Goal: Information Seeking & Learning: Check status

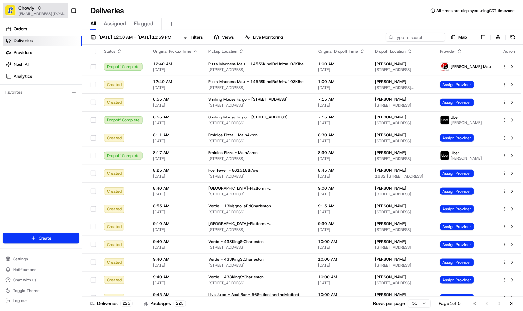
click at [49, 13] on span "[EMAIL_ADDRESS][DOMAIN_NAME]" at bounding box center [41, 13] width 47 height 5
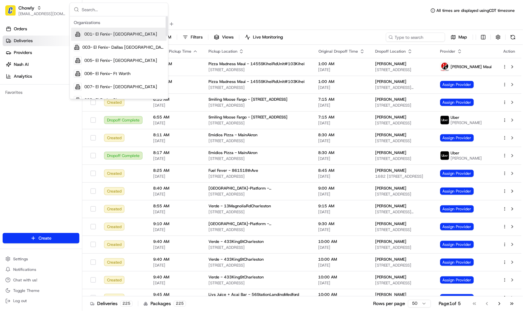
click at [105, 12] on input "text" at bounding box center [123, 9] width 82 height 13
type input "pizza ranch"
click at [110, 35] on div "Pizza Ranch" at bounding box center [118, 34] width 95 height 13
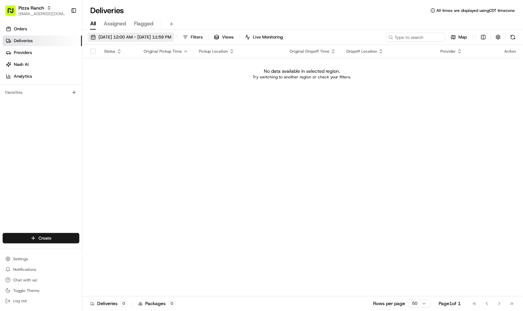
click at [120, 37] on span "[DATE] 12:00 AM - [DATE] 11:59 PM" at bounding box center [134, 37] width 73 height 6
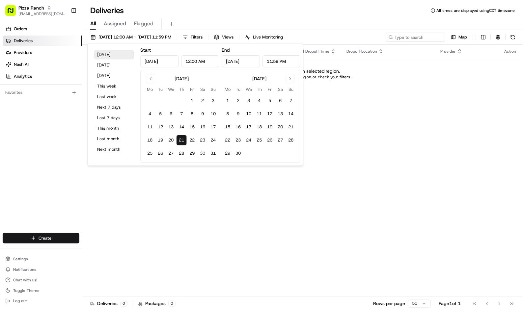
click at [110, 54] on button "[DATE]" at bounding box center [114, 54] width 40 height 9
click at [108, 85] on button "This week" at bounding box center [114, 86] width 40 height 9
type input "Aug 18, 2025"
type input "Aug 24, 2025"
click at [241, 13] on div "Deliveries All times are displayed using CDT timezone" at bounding box center [302, 10] width 440 height 11
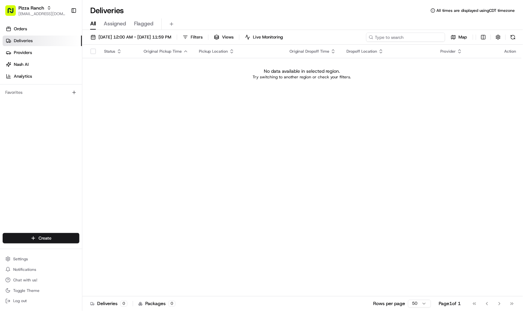
click at [415, 37] on input at bounding box center [405, 37] width 79 height 9
paste input "38359281"
type input "38359281"
click at [26, 9] on span "Pizza Ranch" at bounding box center [31, 8] width 26 height 7
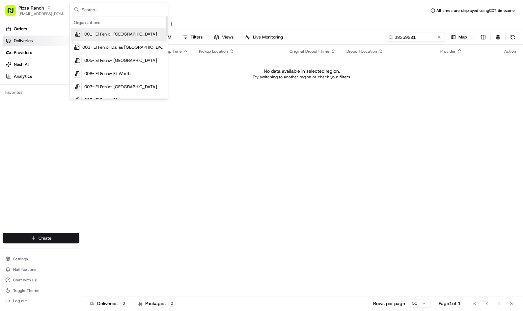
click at [92, 6] on input "text" at bounding box center [123, 9] width 82 height 13
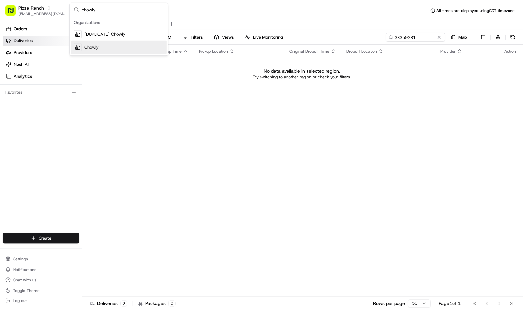
type input "chowly"
click at [82, 47] on div "Chowly" at bounding box center [118, 47] width 95 height 13
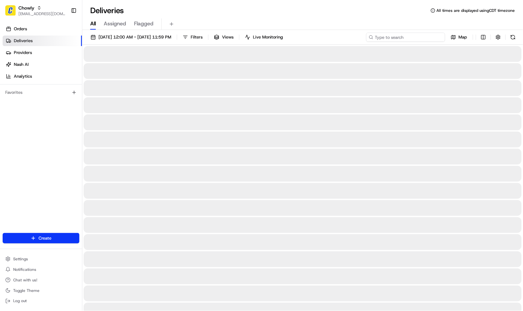
click at [418, 38] on input at bounding box center [405, 37] width 79 height 9
paste input "38359281"
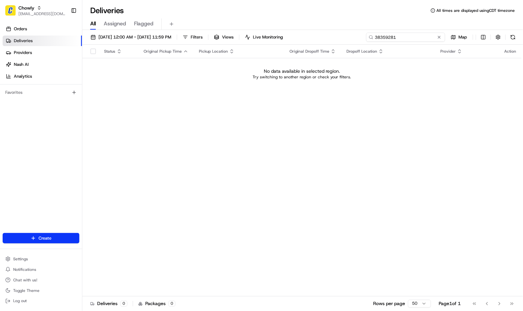
click at [407, 36] on input "38359281" at bounding box center [405, 37] width 79 height 9
type input "pizza ranch"
click at [407, 37] on input "pizza ranch" at bounding box center [405, 37] width 79 height 9
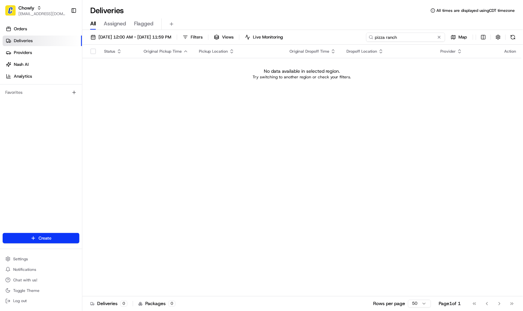
click at [407, 37] on input "pizza ranch" at bounding box center [405, 37] width 79 height 9
click at [28, 7] on span "Chowly" at bounding box center [26, 8] width 16 height 7
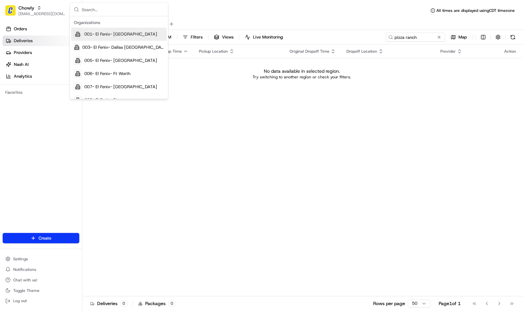
click at [188, 9] on div "Deliveries All times are displayed using CDT timezone" at bounding box center [302, 10] width 440 height 11
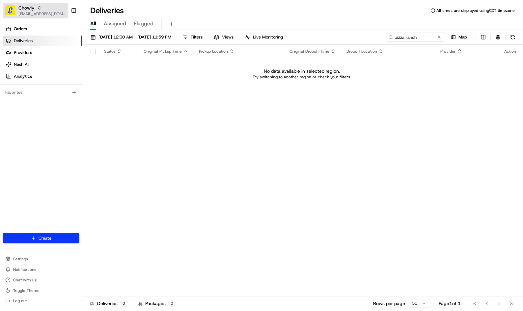
click at [15, 10] on img "button" at bounding box center [10, 10] width 11 height 11
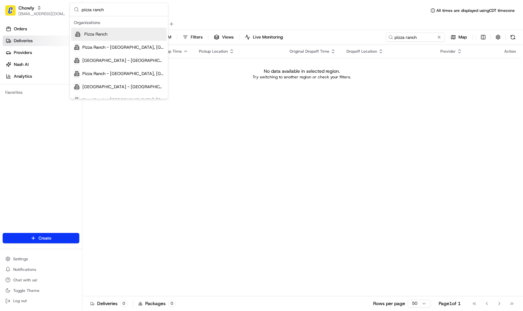
type input "pizza ranch"
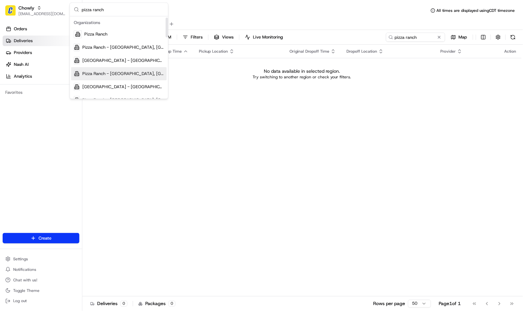
scroll to position [37, 0]
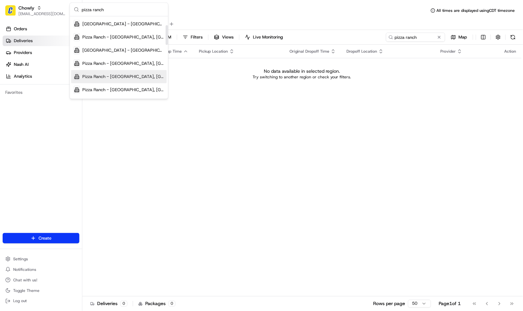
click at [129, 77] on span "Pizza Ranch - [GEOGRAPHIC_DATA], [GEOGRAPHIC_DATA]" at bounding box center [123, 77] width 82 height 6
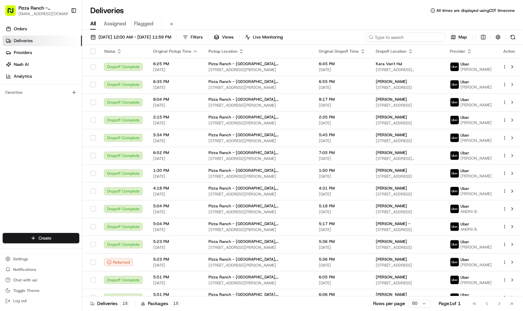
click at [408, 36] on input at bounding box center [405, 37] width 79 height 9
paste input "38359281"
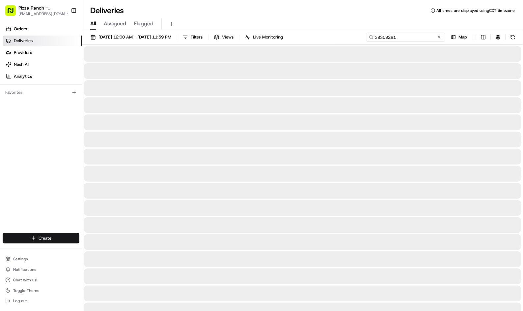
type input "38359281"
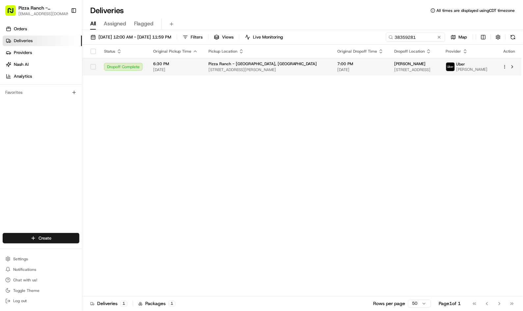
click at [248, 68] on span "[STREET_ADDRESS][PERSON_NAME]" at bounding box center [267, 69] width 118 height 5
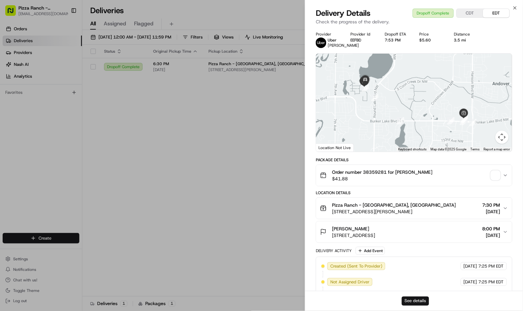
click at [403, 298] on button "See details" at bounding box center [415, 301] width 27 height 9
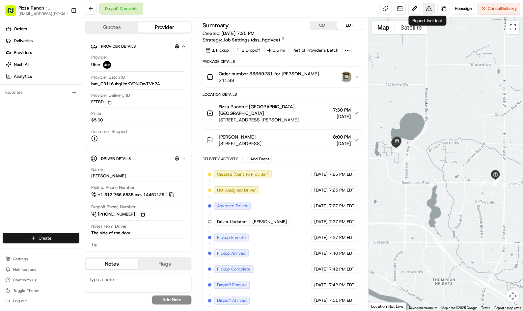
click at [427, 8] on button at bounding box center [429, 9] width 12 height 12
click at [288, 22] on div "Summary CDT EDT" at bounding box center [282, 25] width 161 height 9
